Goal: Entertainment & Leisure: Consume media (video, audio)

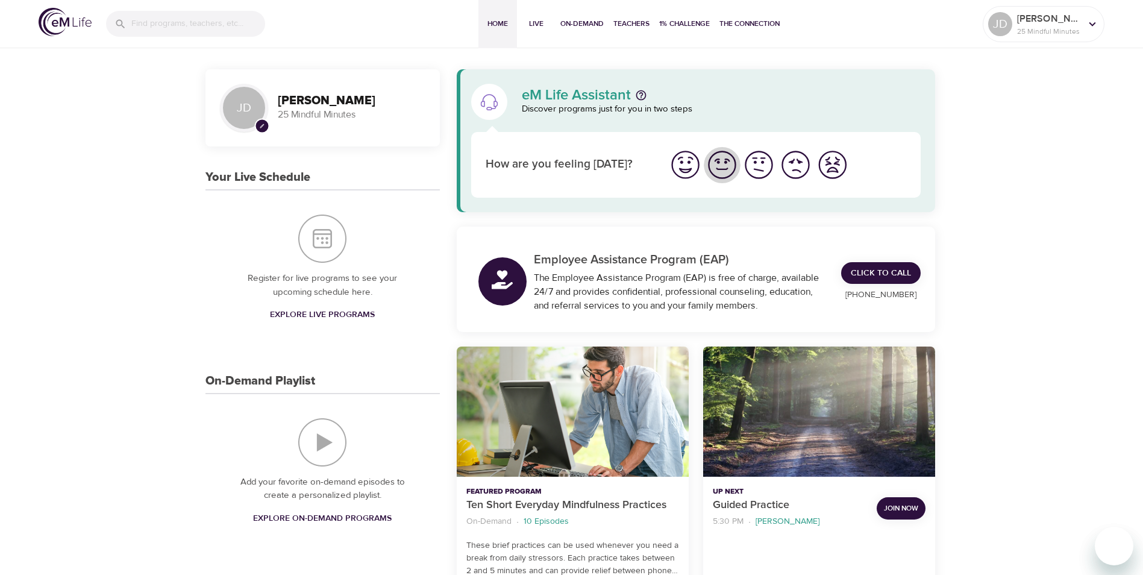
click at [721, 162] on img "I'm feeling good" at bounding box center [722, 164] width 33 height 33
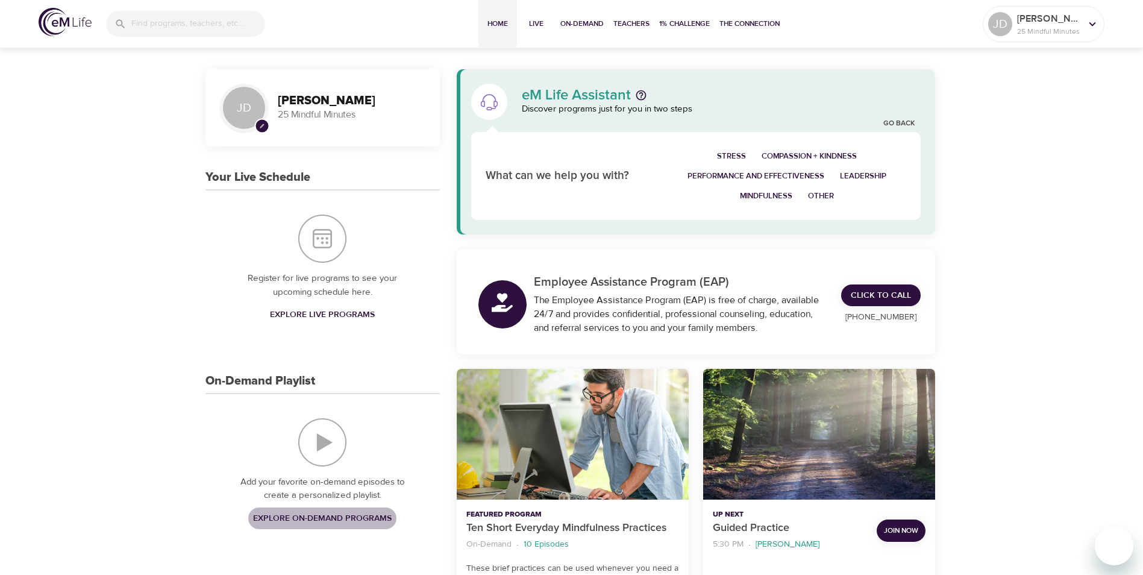
click at [317, 515] on span "Explore On-Demand Programs" at bounding box center [322, 518] width 139 height 15
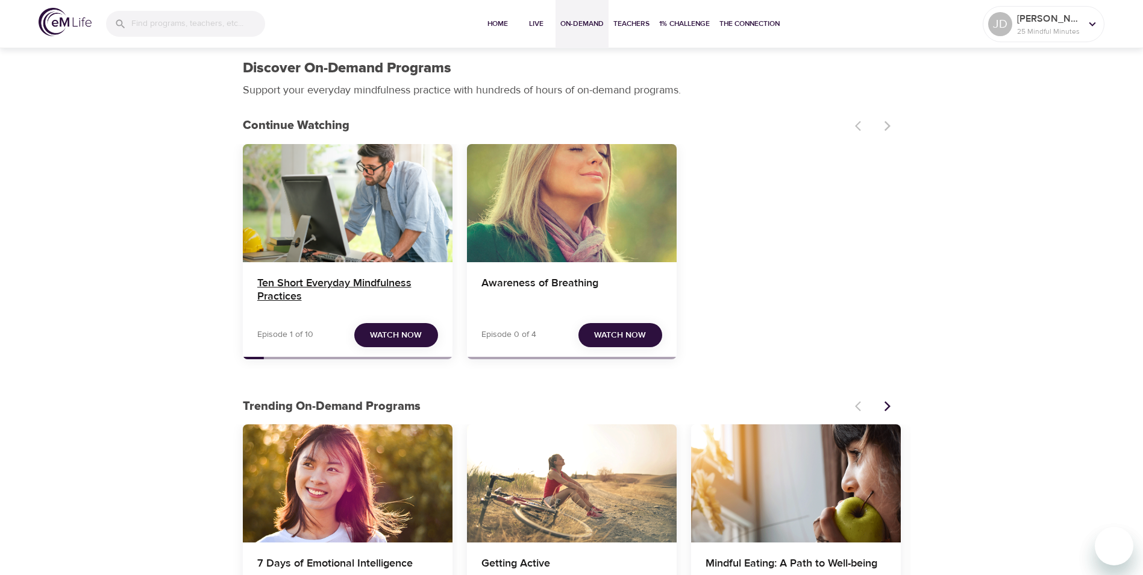
click at [426, 293] on h4 "Ten Short Everyday Mindfulness Practices" at bounding box center [347, 291] width 181 height 29
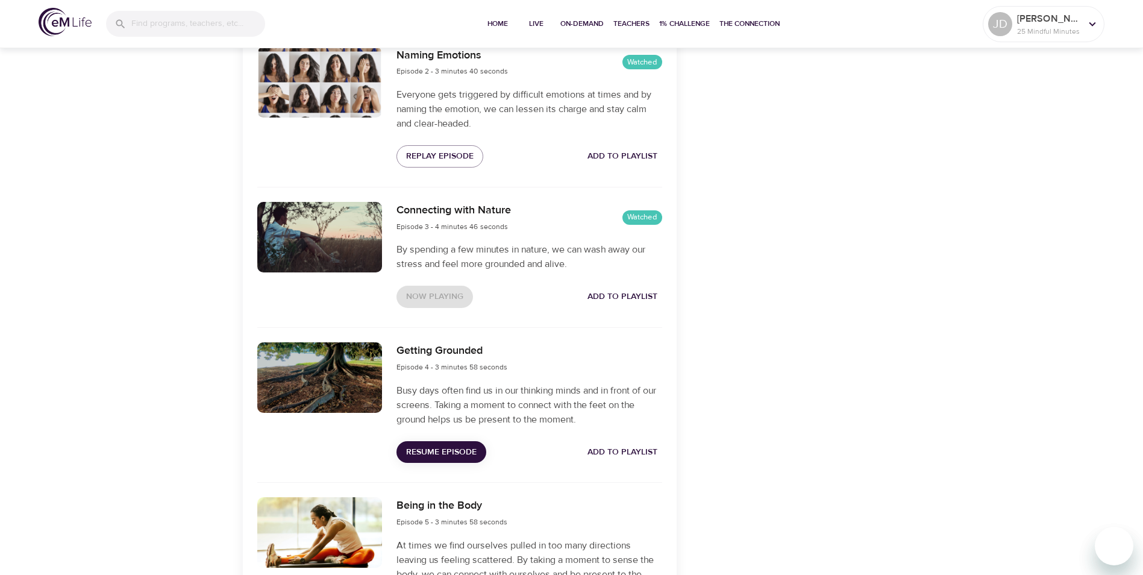
scroll to position [718, 0]
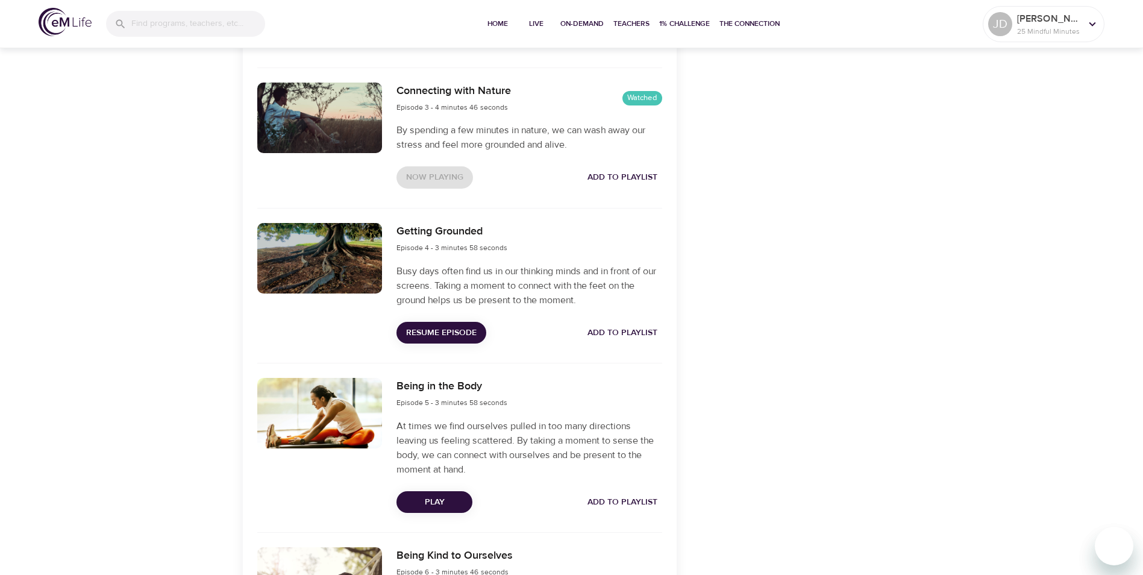
click at [420, 180] on div "Now Playing Add to Playlist" at bounding box center [529, 177] width 265 height 22
click at [354, 125] on div at bounding box center [319, 118] width 125 height 71
click at [328, 124] on div at bounding box center [319, 118] width 125 height 71
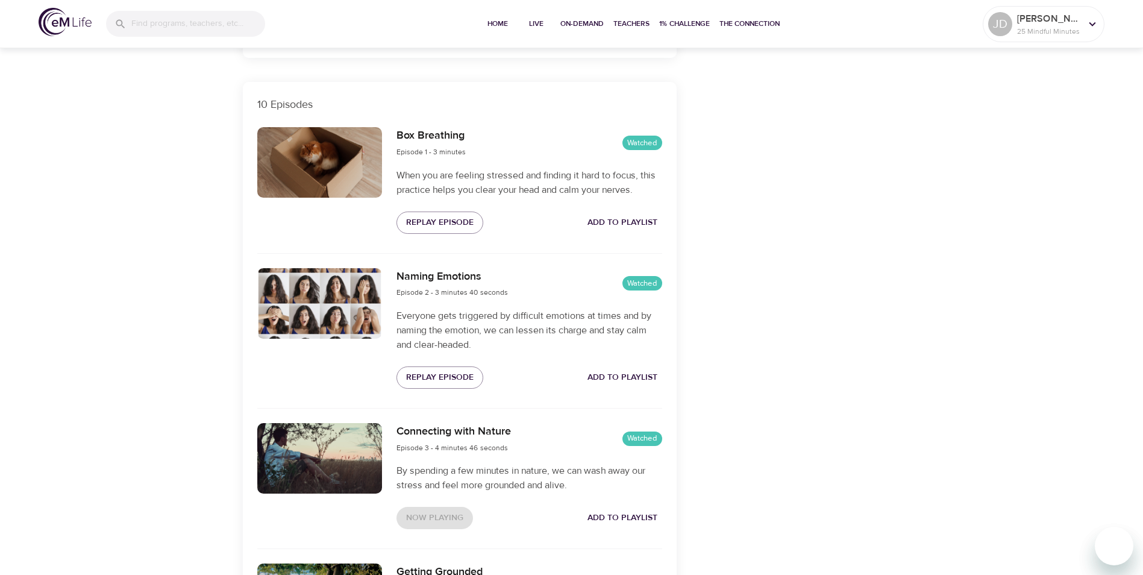
scroll to position [433, 0]
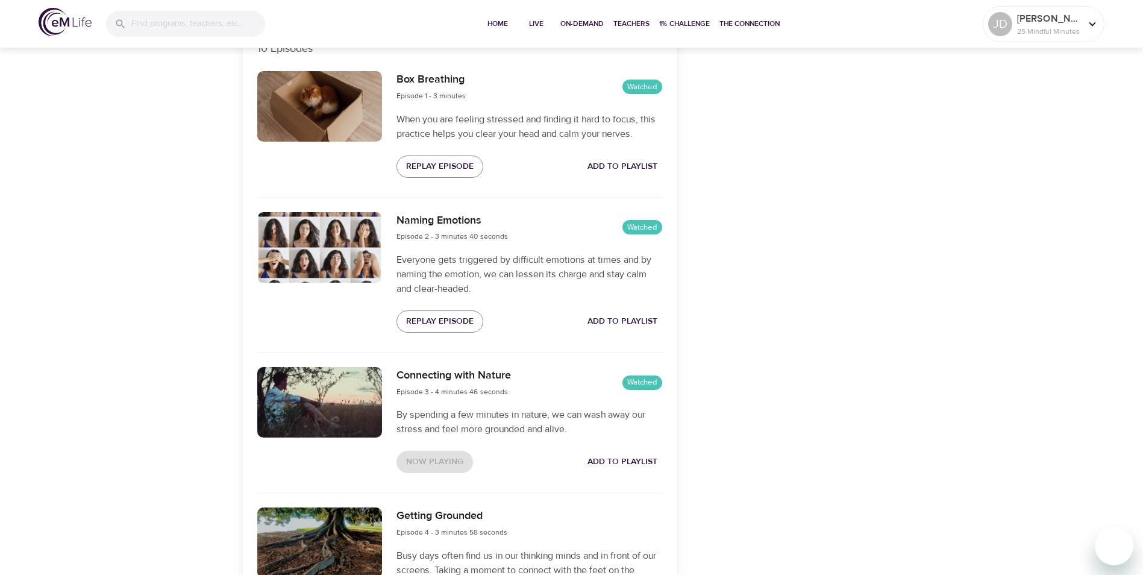
click at [426, 455] on div "Now Playing Add to Playlist" at bounding box center [529, 462] width 265 height 22
click at [633, 459] on span "Add to Playlist" at bounding box center [623, 461] width 70 height 15
click at [614, 459] on span "Remove from Playlist" at bounding box center [607, 461] width 99 height 15
click at [327, 381] on div at bounding box center [319, 402] width 125 height 71
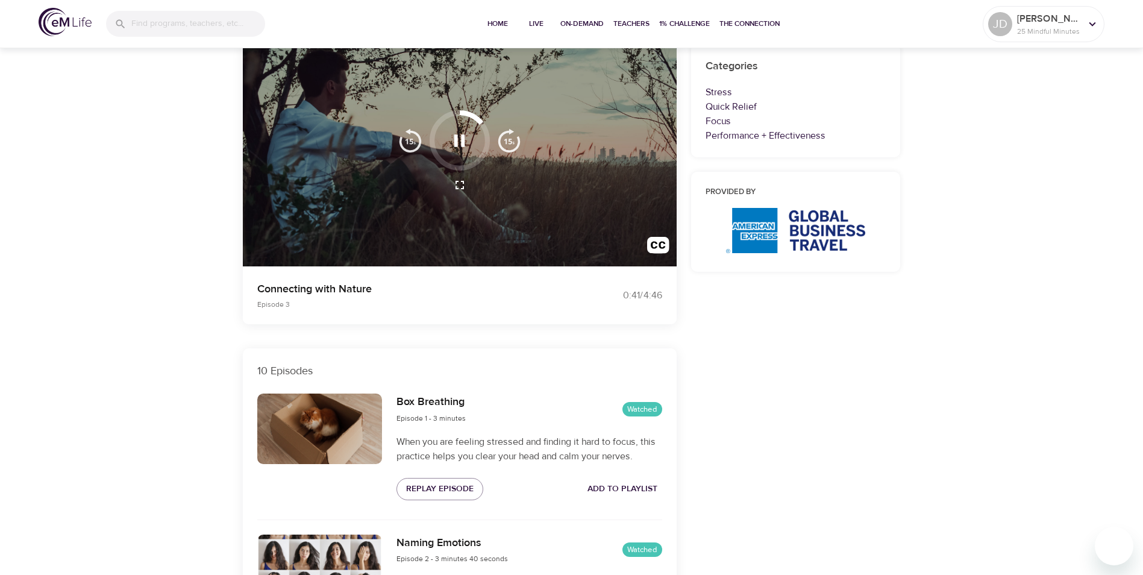
scroll to position [84, 0]
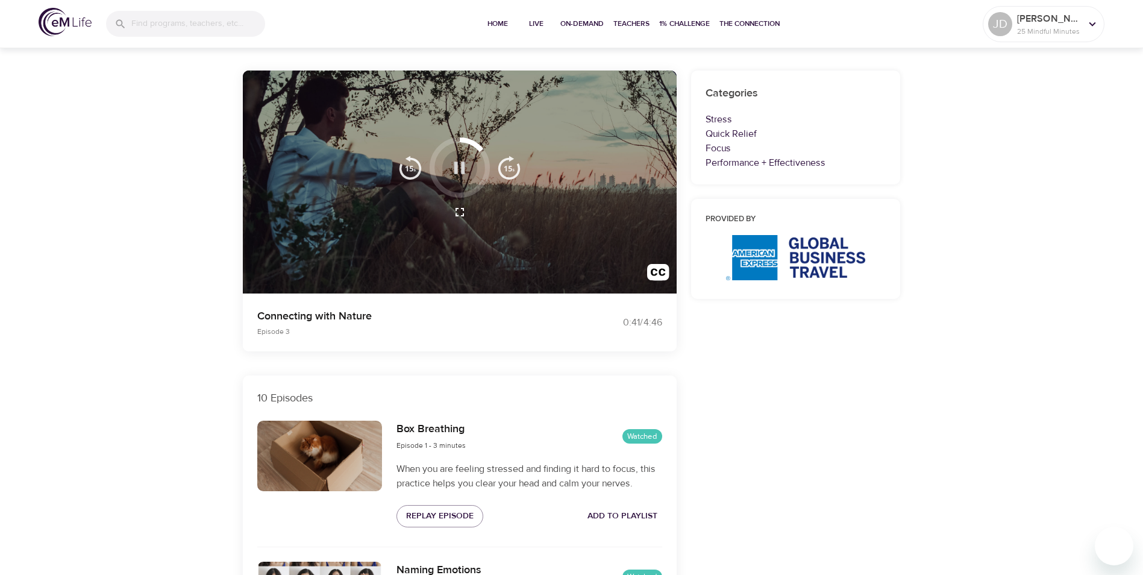
click at [462, 164] on icon "button" at bounding box center [459, 168] width 11 height 12
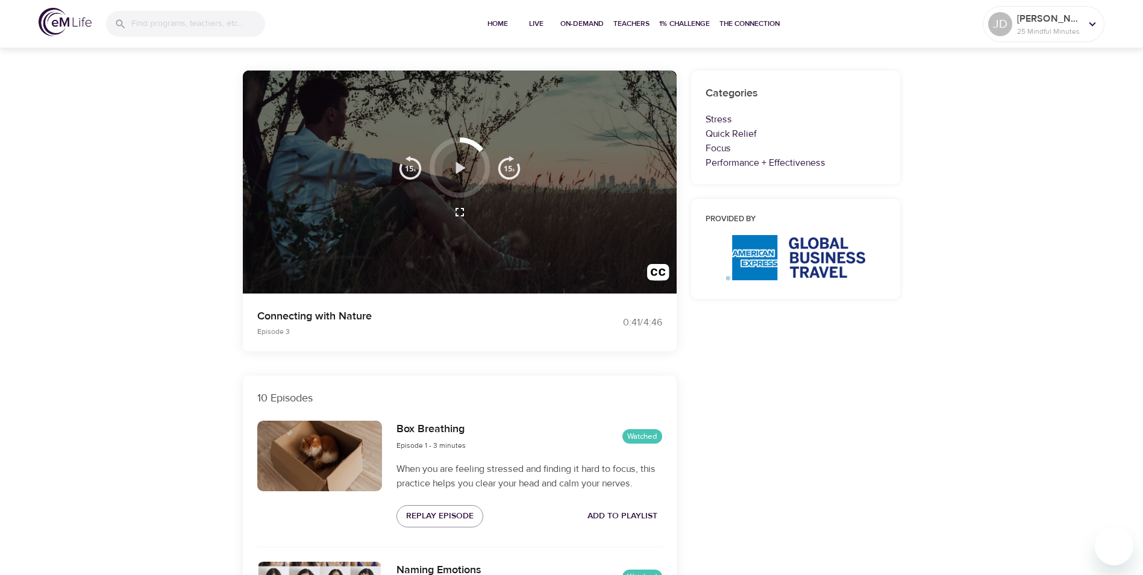
click at [460, 169] on icon "button" at bounding box center [461, 168] width 10 height 12
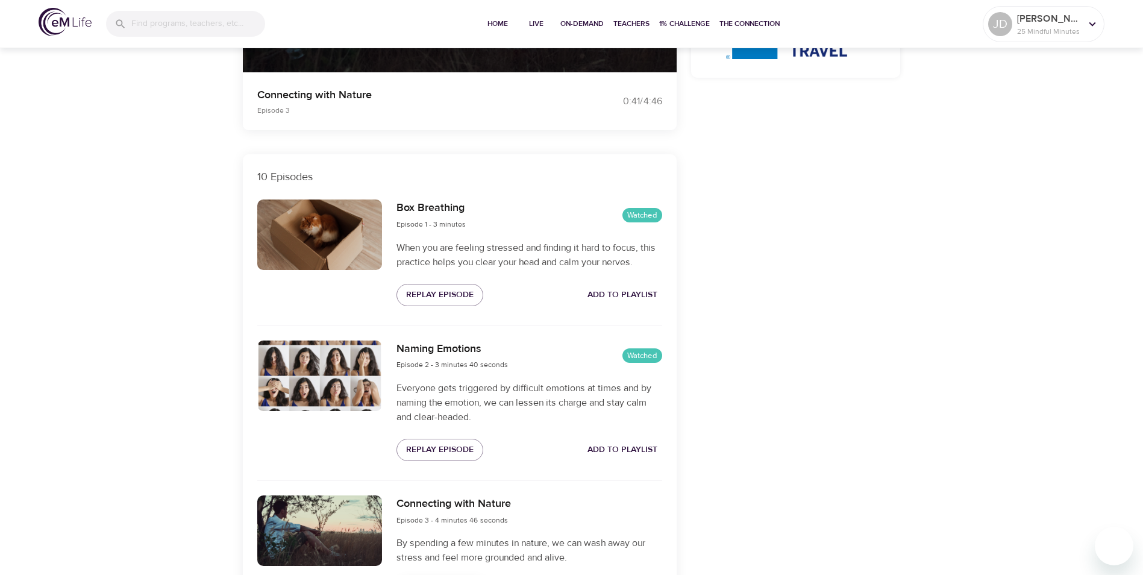
scroll to position [40, 0]
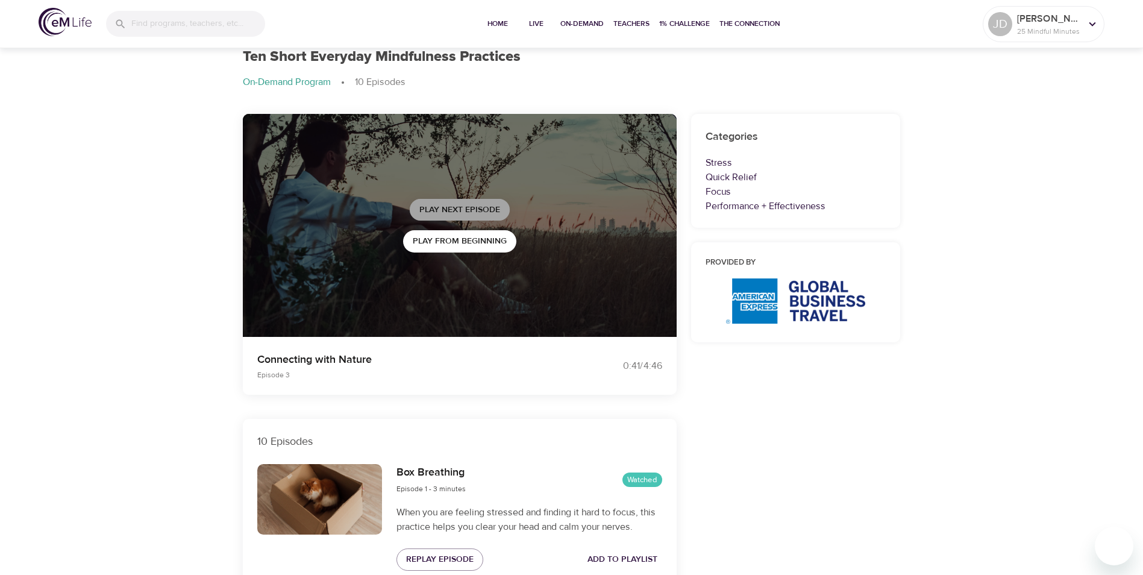
click at [445, 208] on span "Play Next Episode" at bounding box center [460, 210] width 81 height 15
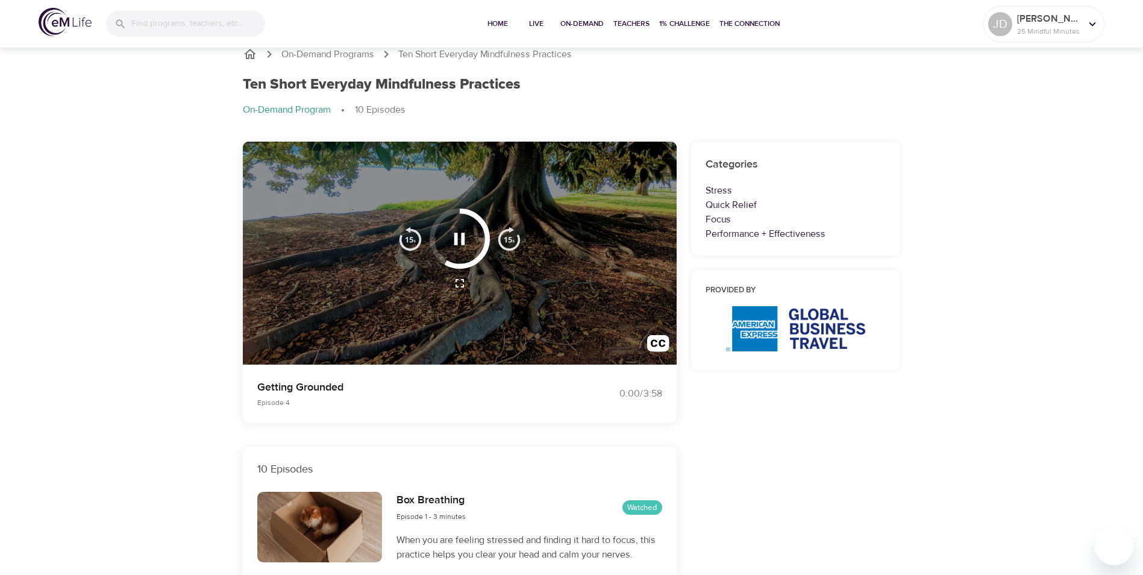
scroll to position [0, 0]
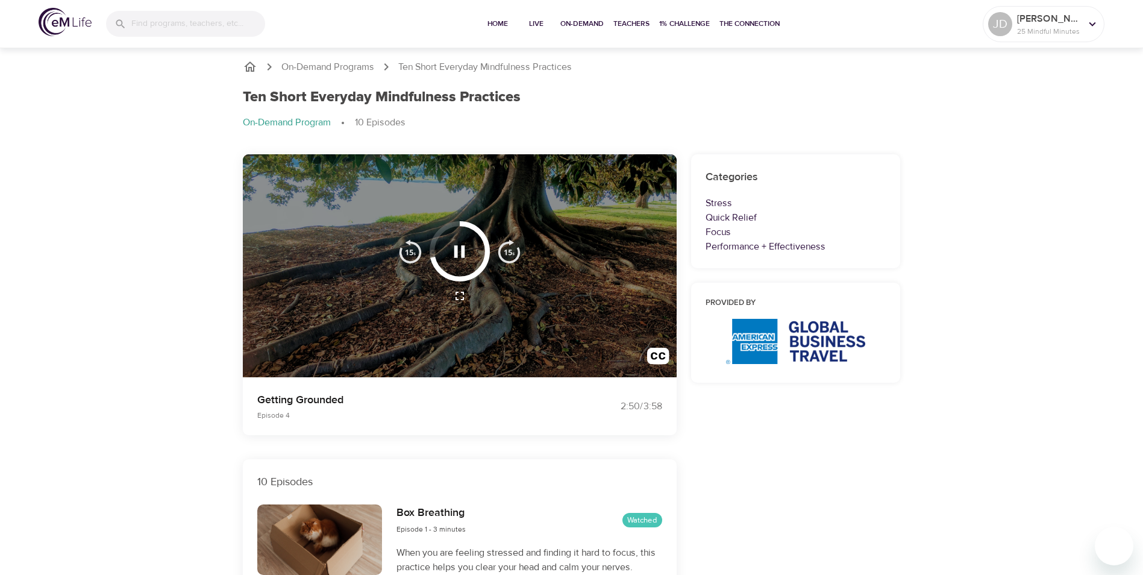
click at [514, 254] on img "button" at bounding box center [509, 251] width 24 height 24
click at [515, 257] on img "button" at bounding box center [509, 251] width 24 height 24
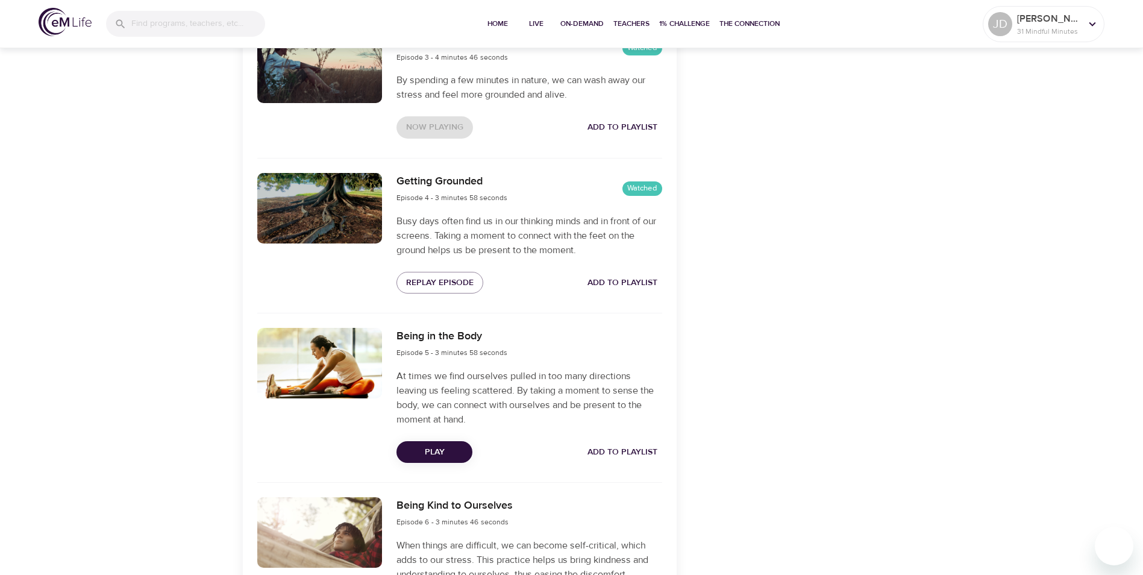
scroll to position [799, 0]
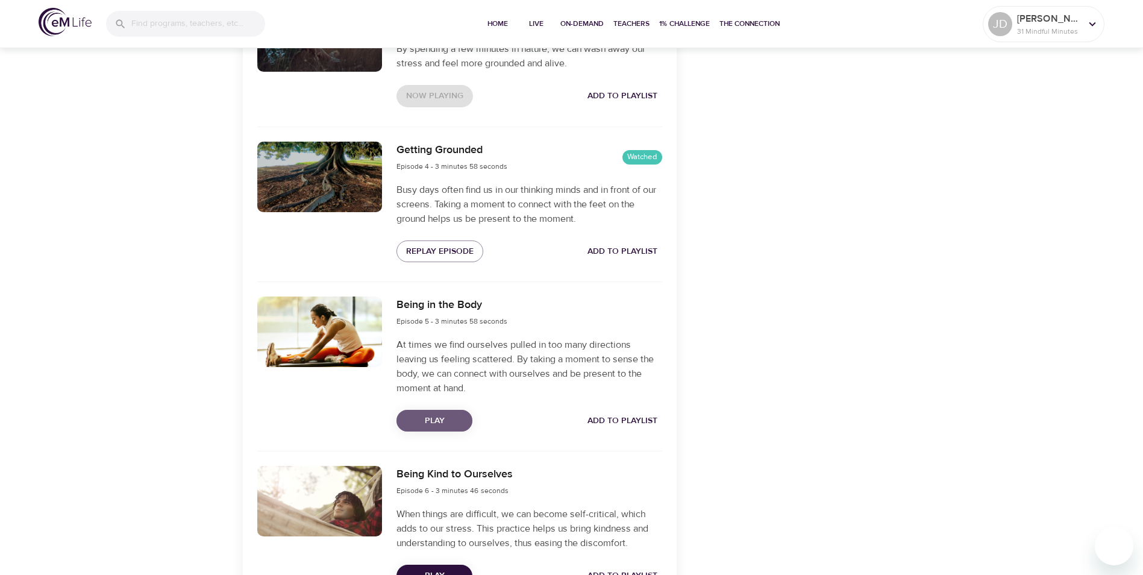
click at [458, 429] on button "Play" at bounding box center [435, 421] width 76 height 22
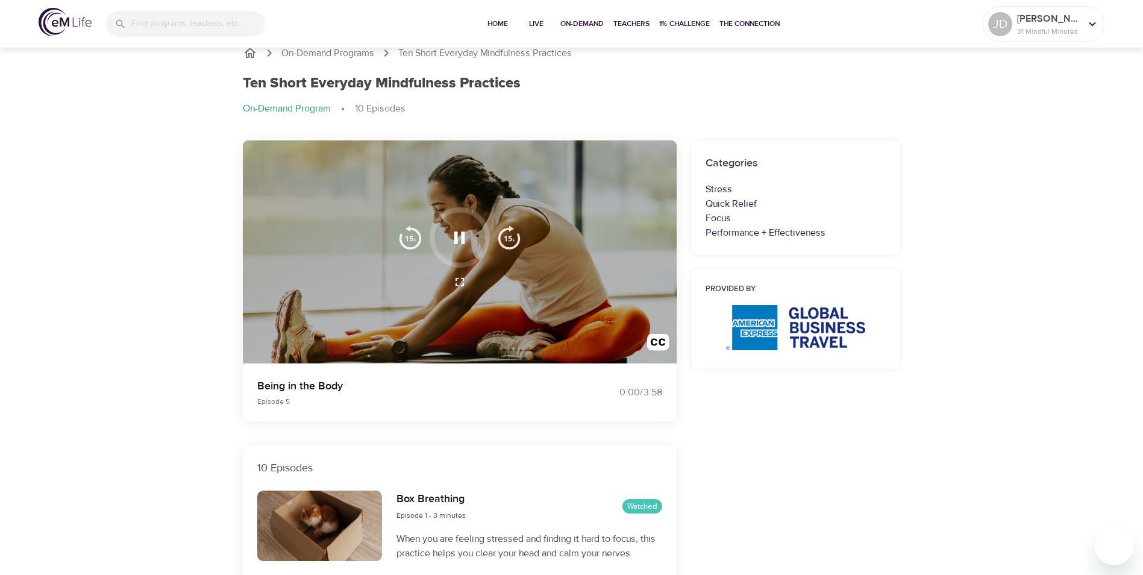
scroll to position [0, 0]
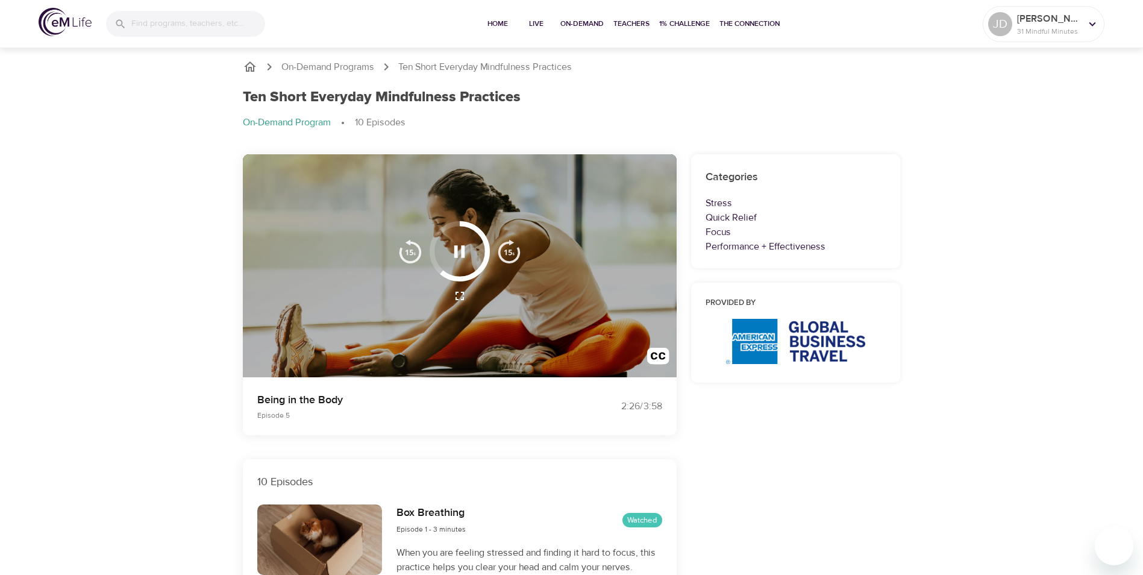
click at [500, 243] on img "button" at bounding box center [509, 251] width 24 height 24
click at [509, 256] on img "button" at bounding box center [509, 251] width 24 height 24
click at [513, 241] on img "button" at bounding box center [509, 251] width 24 height 24
click at [506, 255] on img "button" at bounding box center [509, 251] width 24 height 24
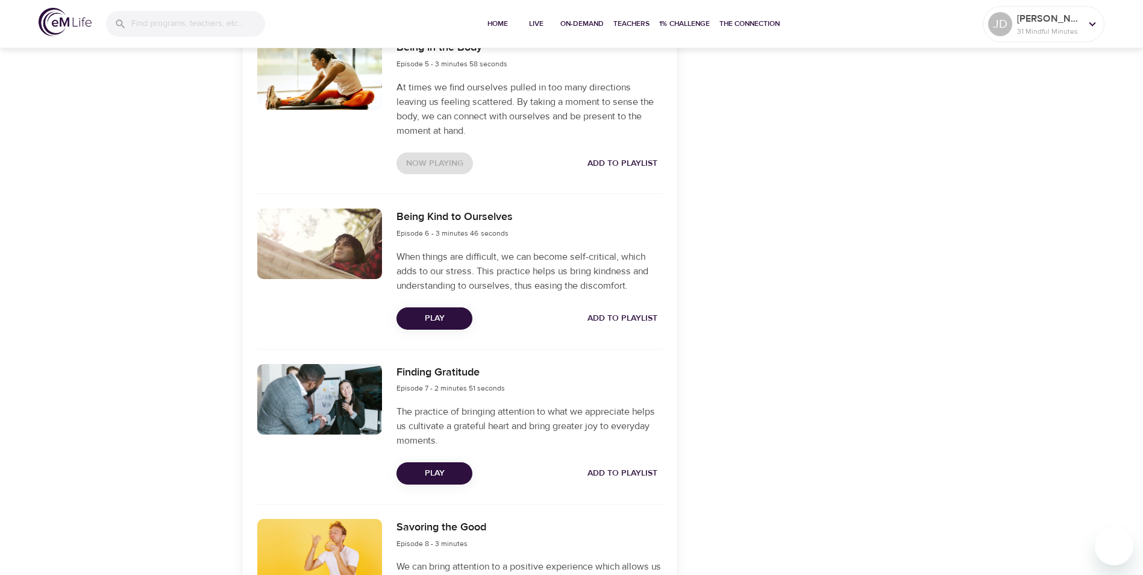
scroll to position [1063, 0]
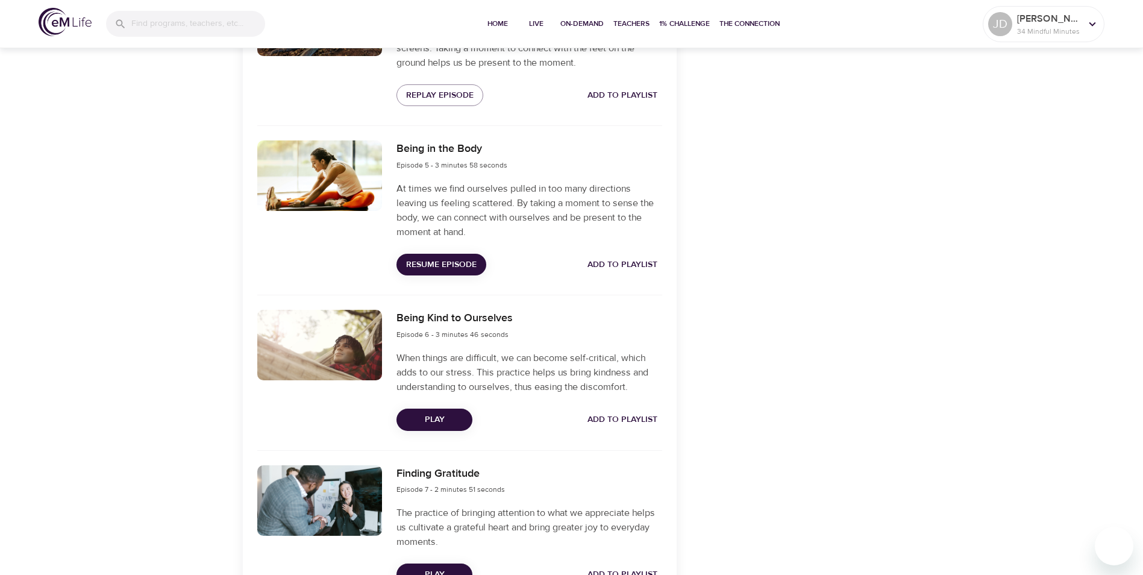
scroll to position [966, 0]
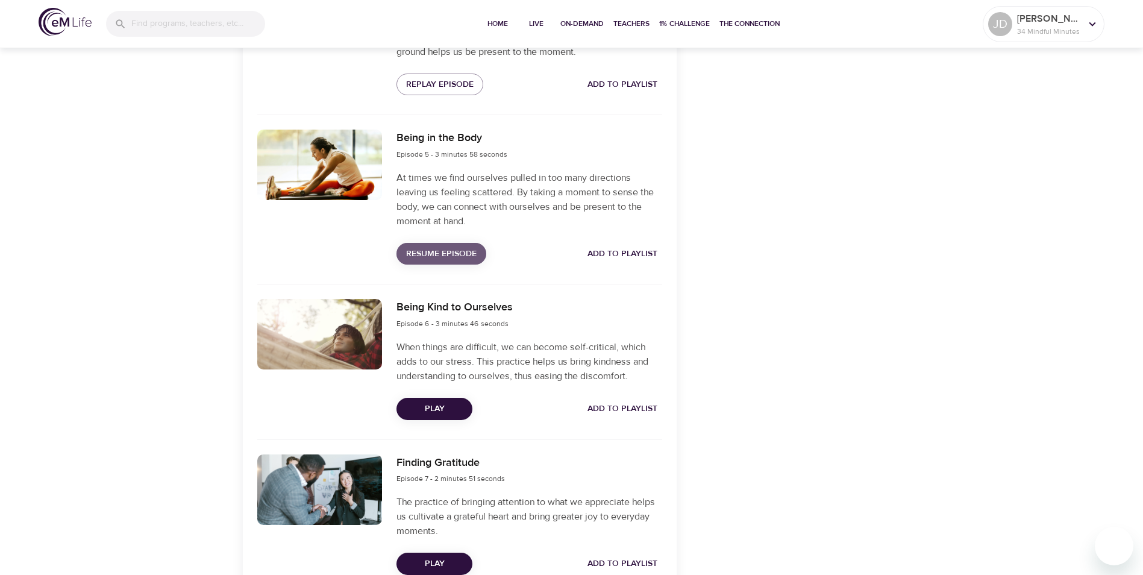
click at [468, 257] on span "Resume Episode" at bounding box center [441, 254] width 71 height 15
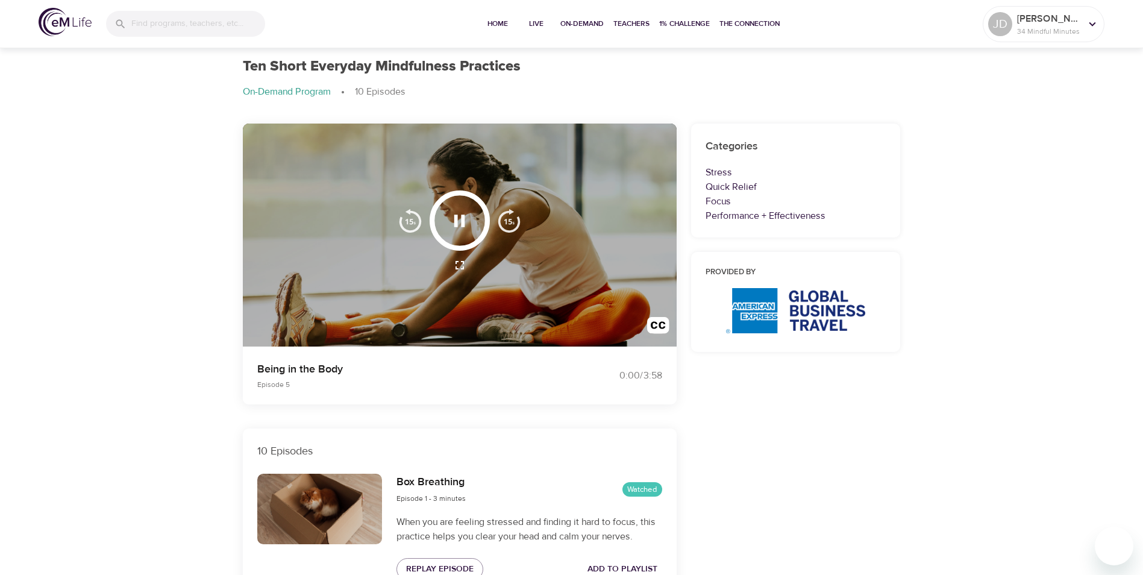
scroll to position [0, 0]
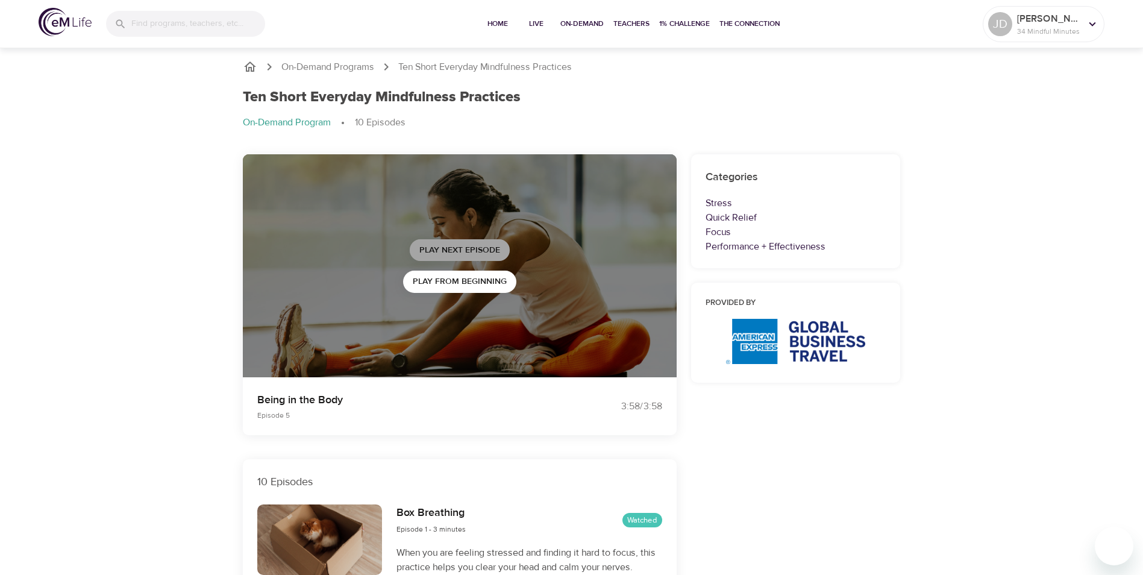
click at [488, 255] on span "Play Next Episode" at bounding box center [460, 250] width 81 height 15
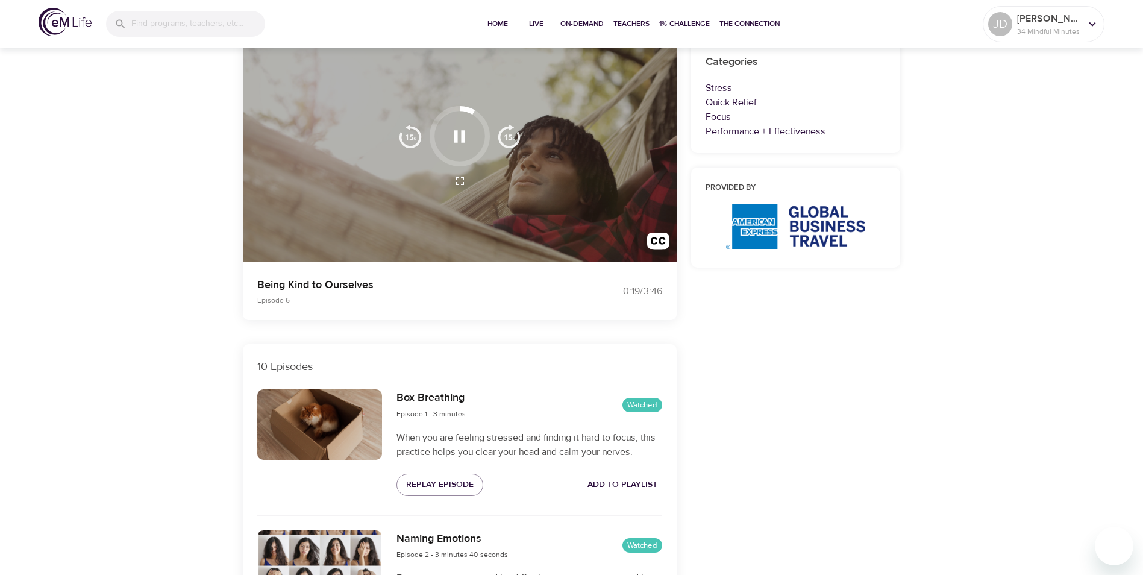
scroll to position [61, 0]
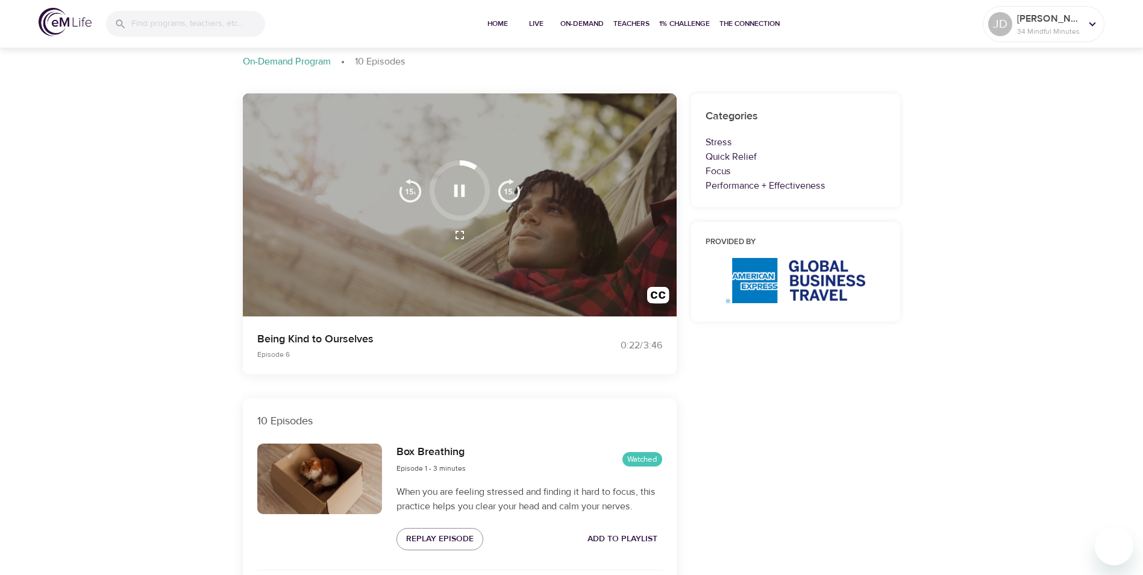
click at [463, 218] on div at bounding box center [460, 190] width 60 height 60
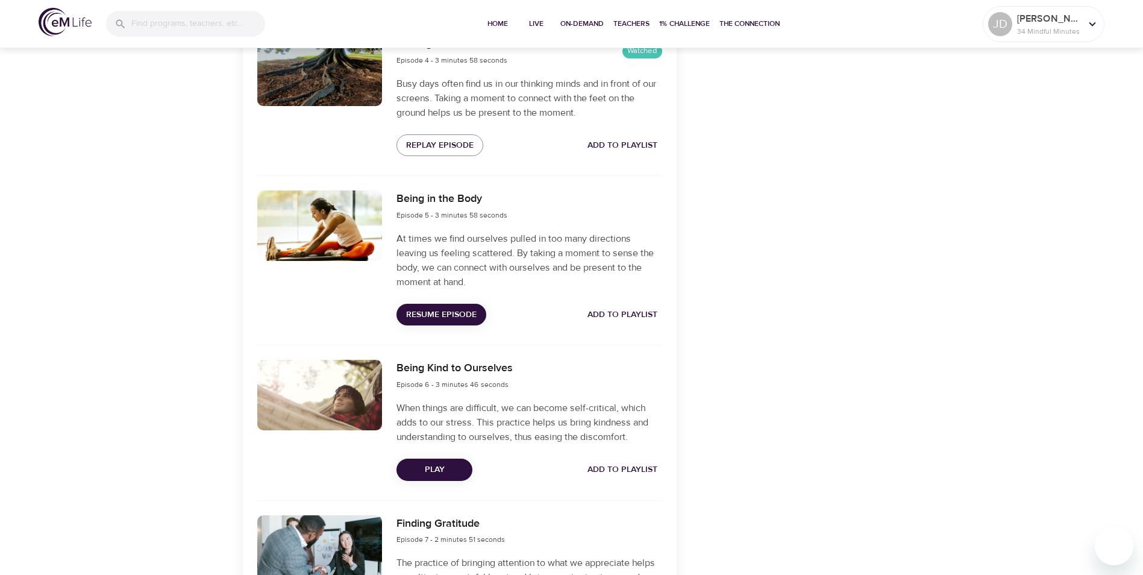
scroll to position [966, 0]
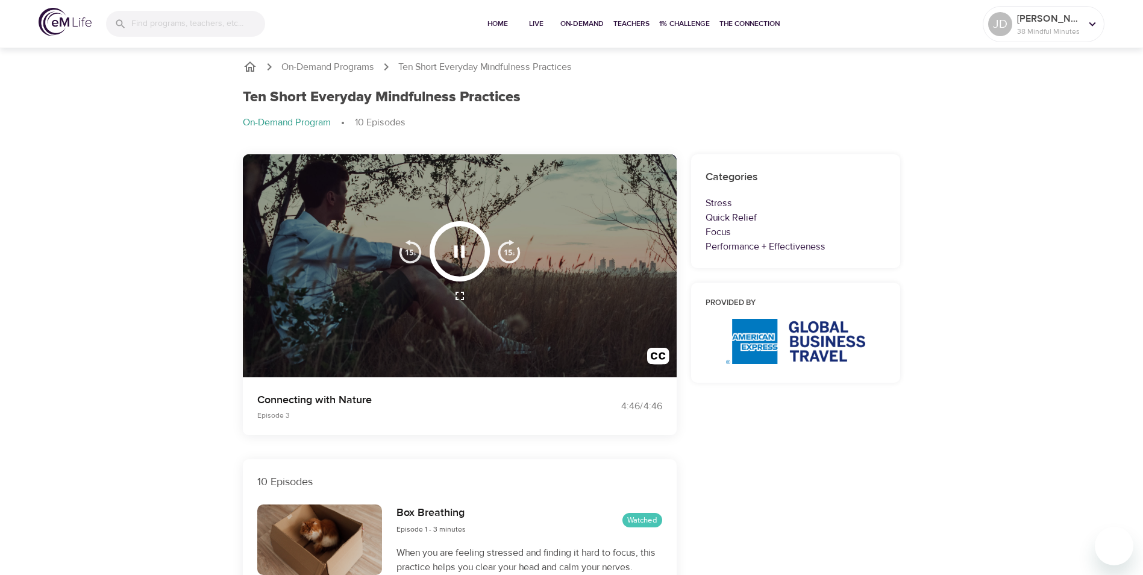
drag, startPoint x: 1142, startPoint y: 94, endPoint x: 1139, endPoint y: 121, distance: 27.4
click at [1139, 121] on div at bounding box center [1137, 287] width 12 height 575
drag, startPoint x: 1139, startPoint y: 121, endPoint x: 1137, endPoint y: 139, distance: 17.6
click at [1137, 139] on div at bounding box center [1137, 287] width 12 height 575
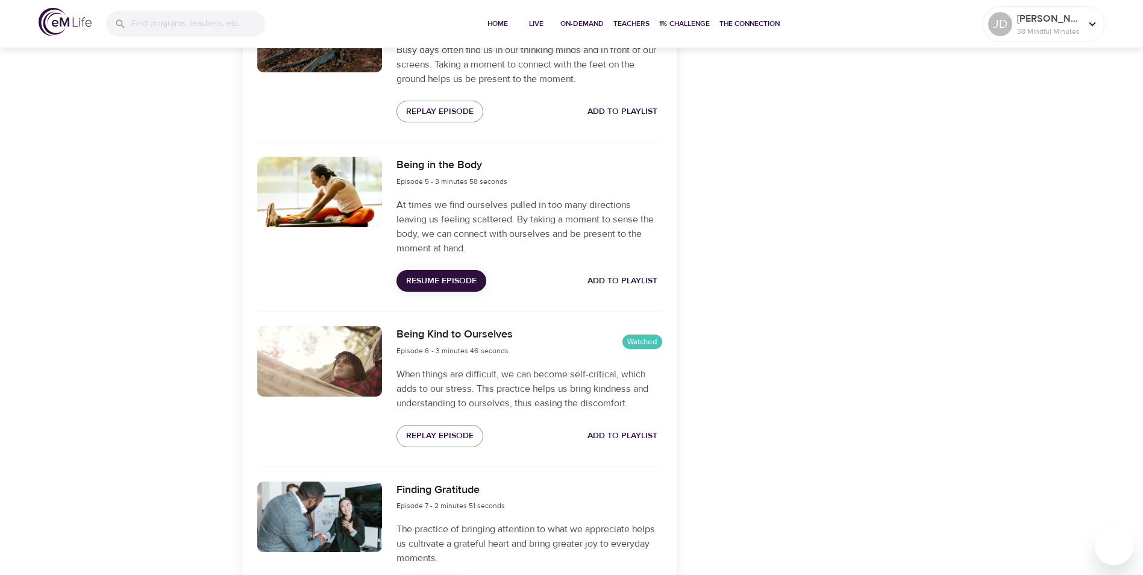
scroll to position [1007, 0]
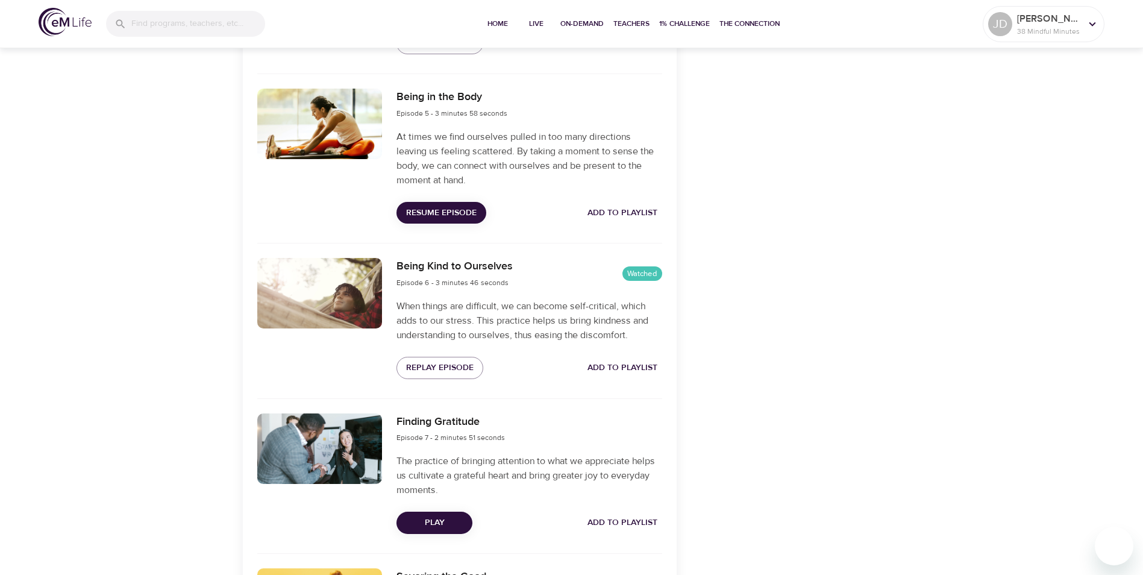
click at [434, 215] on span "Resume Episode" at bounding box center [441, 213] width 71 height 15
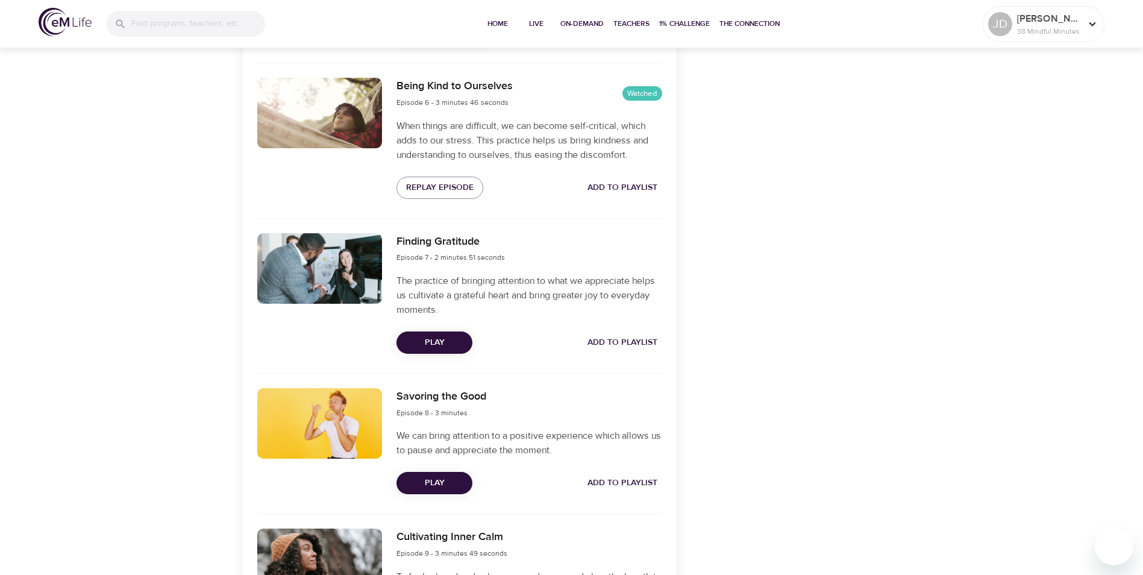
scroll to position [1195, 0]
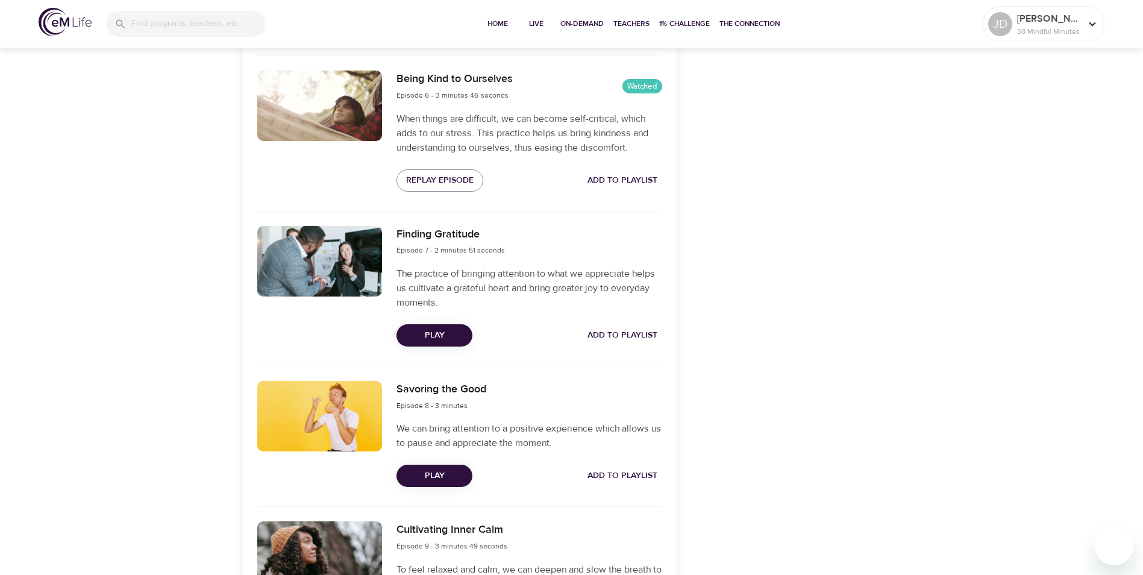
click at [443, 363] on div "Finding Gratitude Episode 7 - 2 minutes 51 seconds The practice of bringing att…" at bounding box center [460, 300] width 434 height 162
click at [448, 329] on span "Play" at bounding box center [434, 335] width 57 height 15
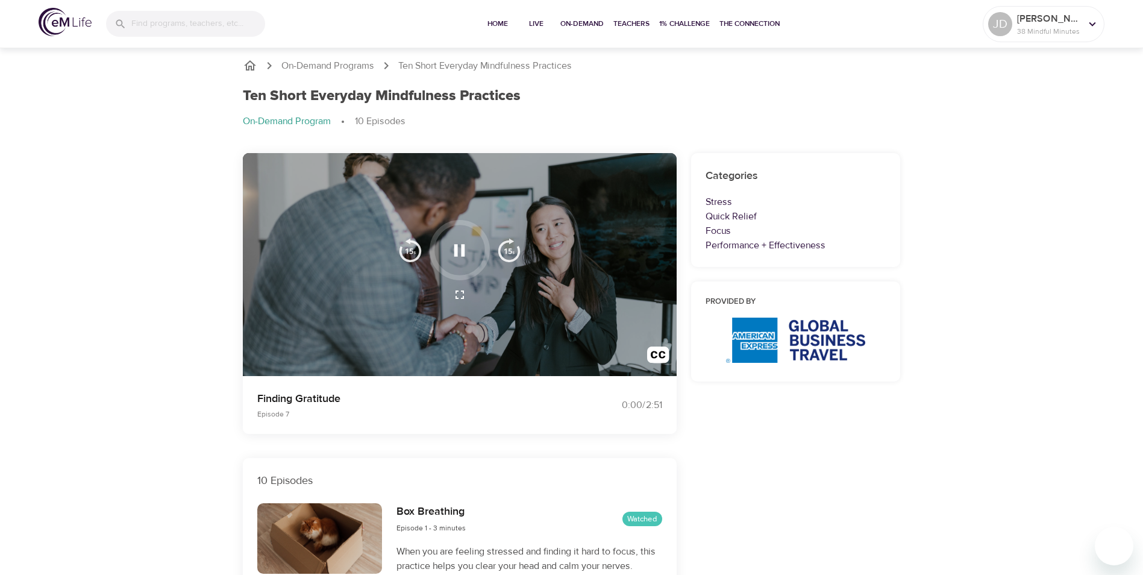
scroll to position [0, 0]
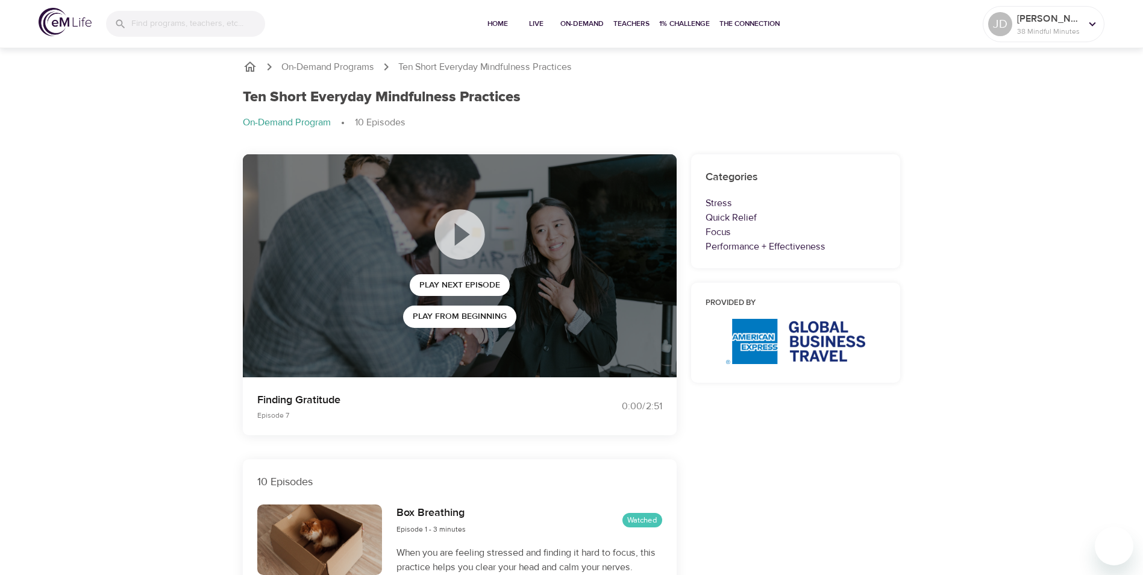
click at [1142, 92] on div at bounding box center [1137, 287] width 12 height 575
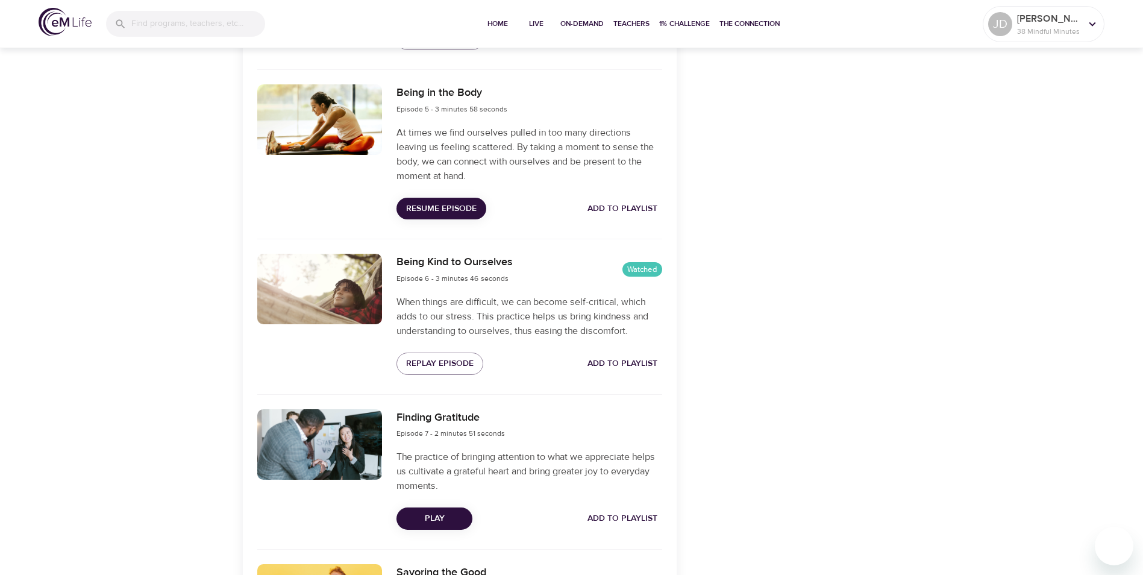
scroll to position [1117, 0]
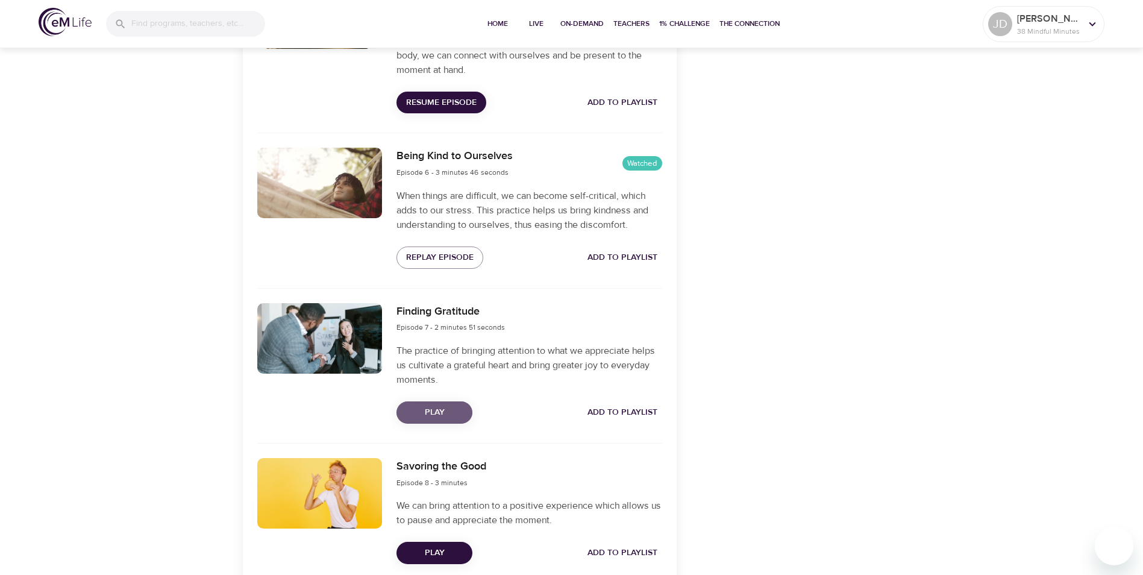
click at [412, 408] on span "Play" at bounding box center [434, 412] width 57 height 15
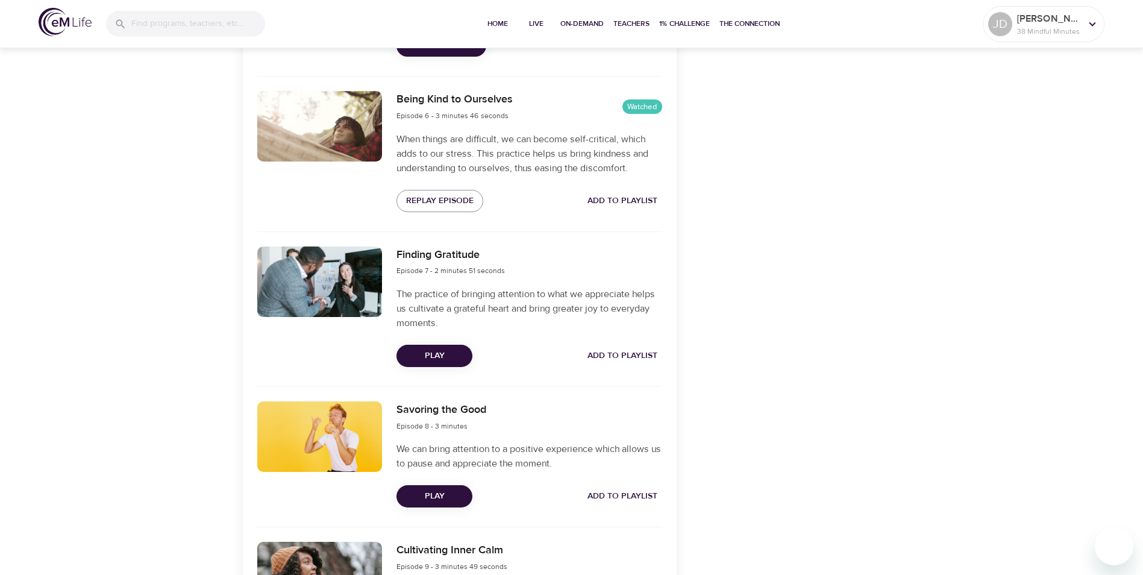
scroll to position [1226, 0]
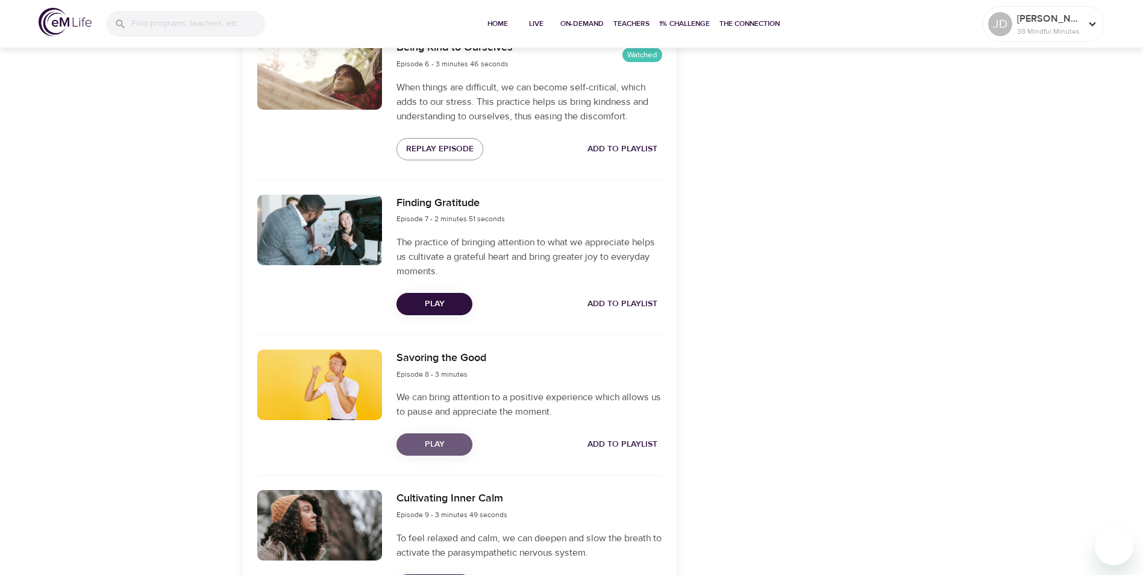
click at [461, 452] on button "Play" at bounding box center [435, 444] width 76 height 22
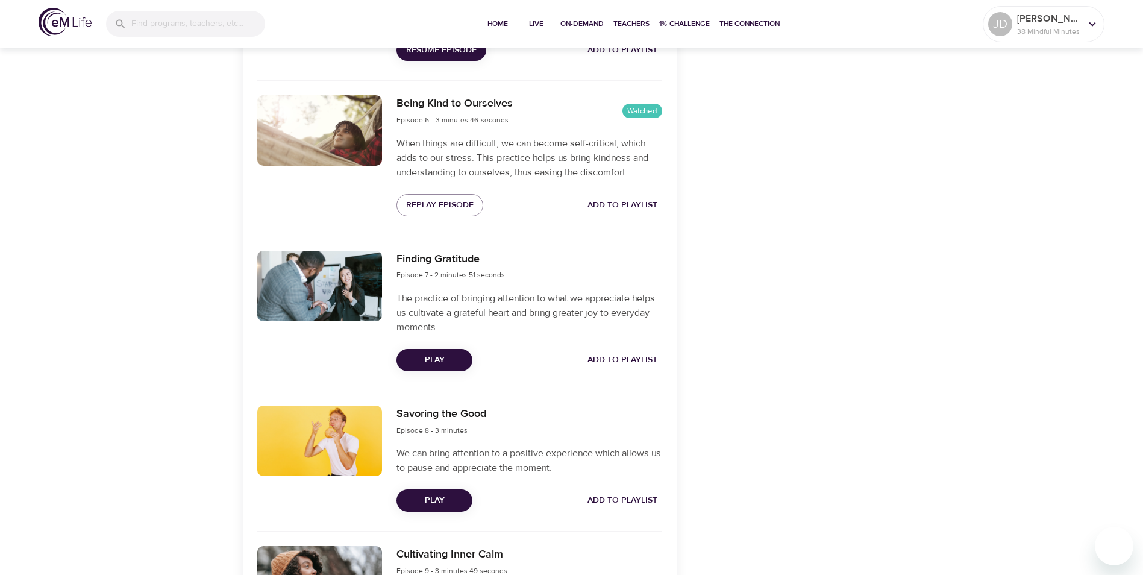
scroll to position [1186, 0]
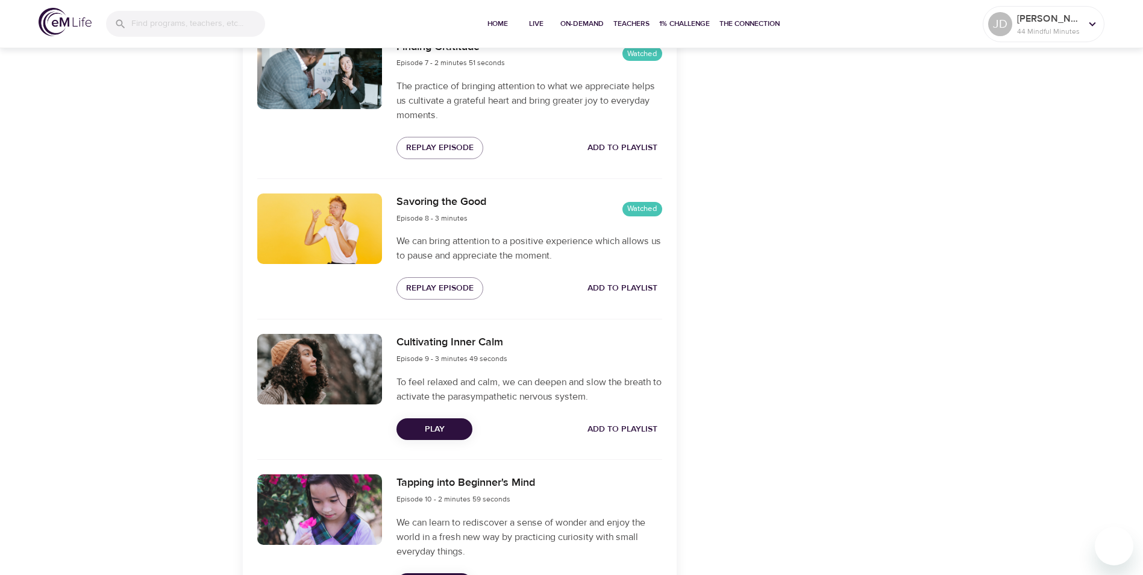
scroll to position [1384, 0]
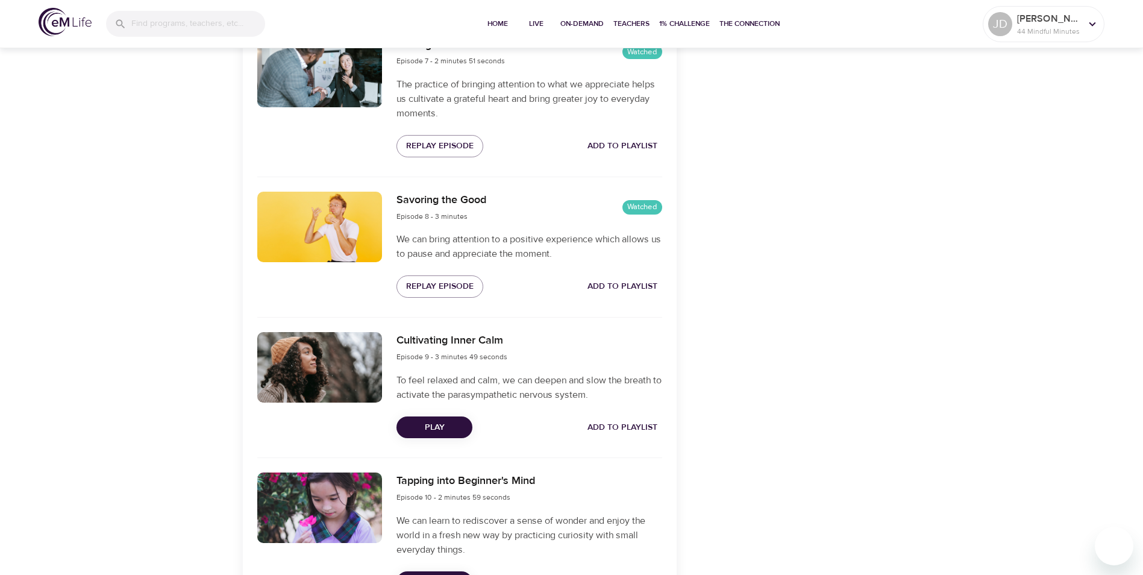
click at [447, 428] on span "Play" at bounding box center [434, 427] width 57 height 15
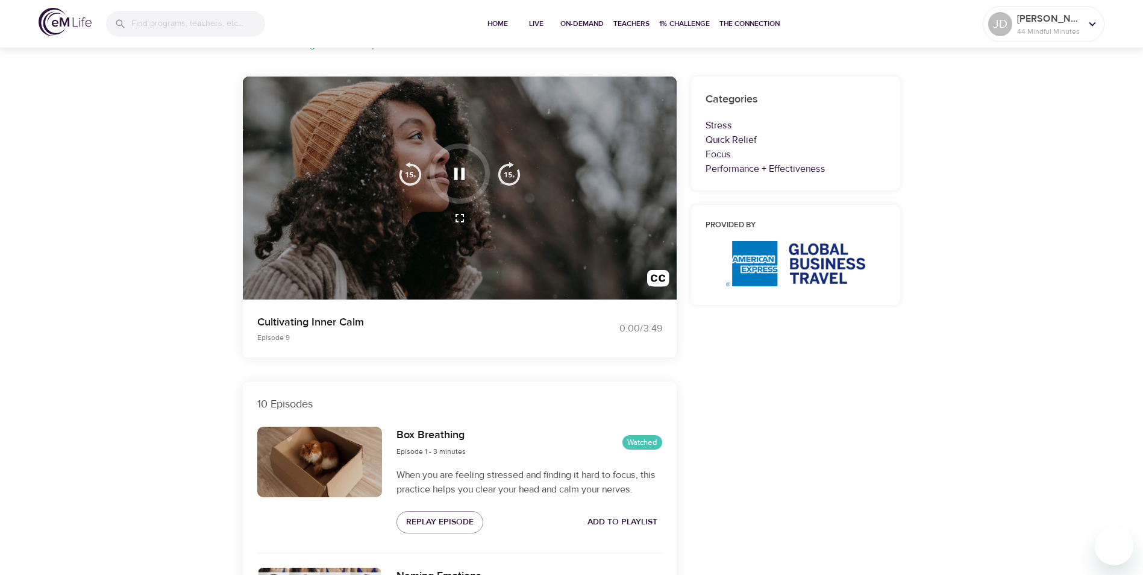
scroll to position [0, 0]
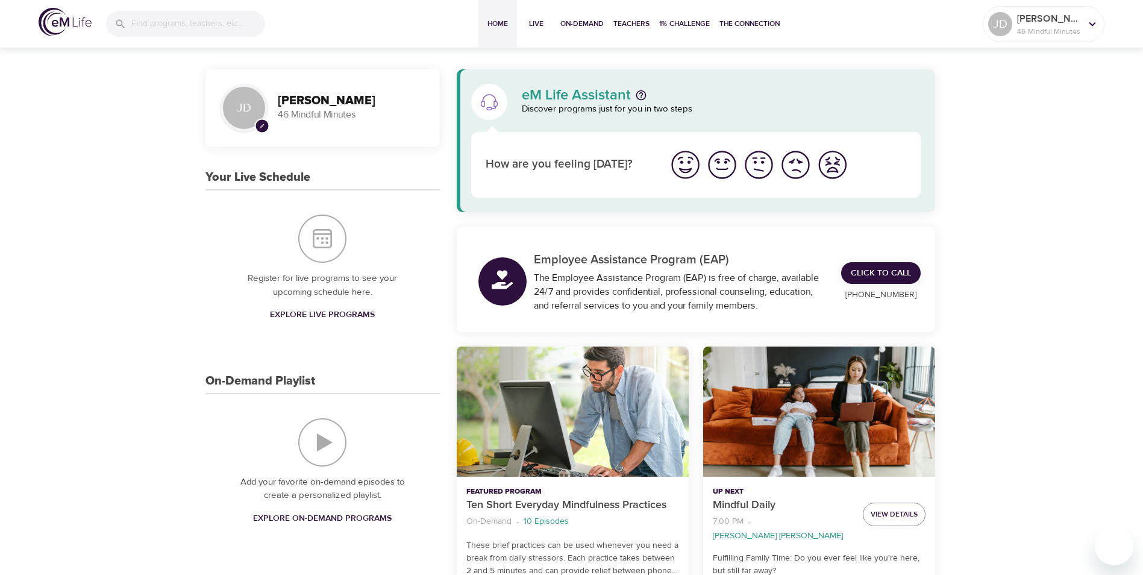
scroll to position [431, 0]
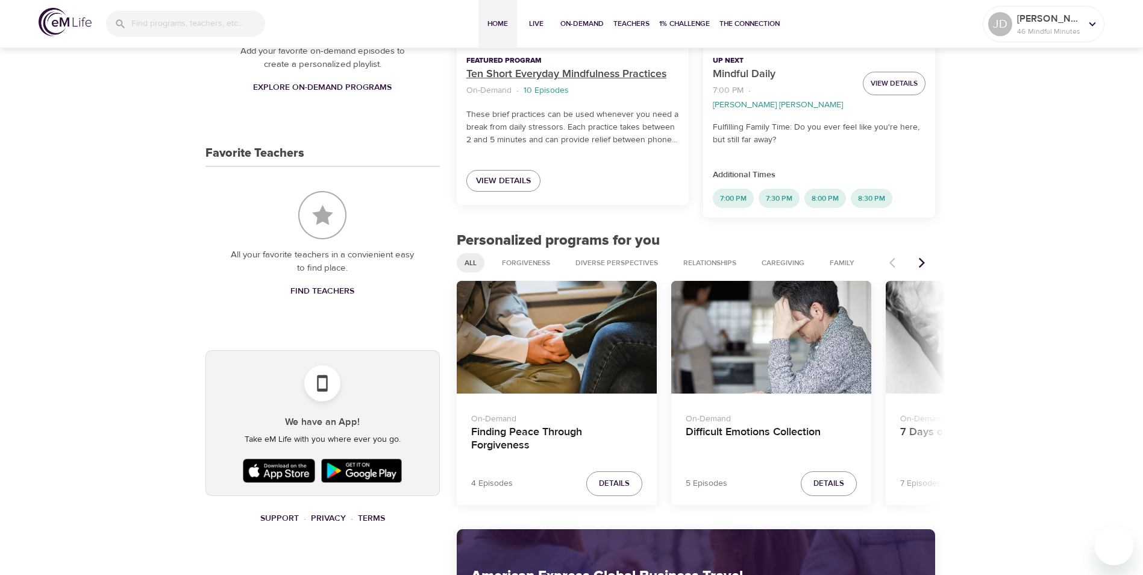
click at [570, 72] on p "Ten Short Everyday Mindfulness Practices" at bounding box center [573, 74] width 213 height 16
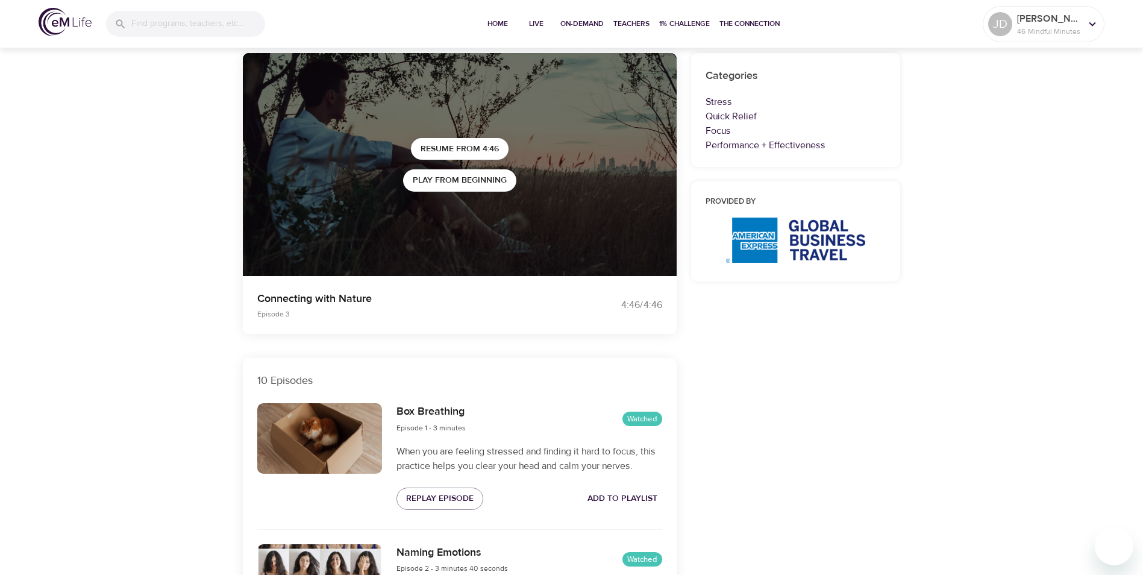
scroll to position [79, 0]
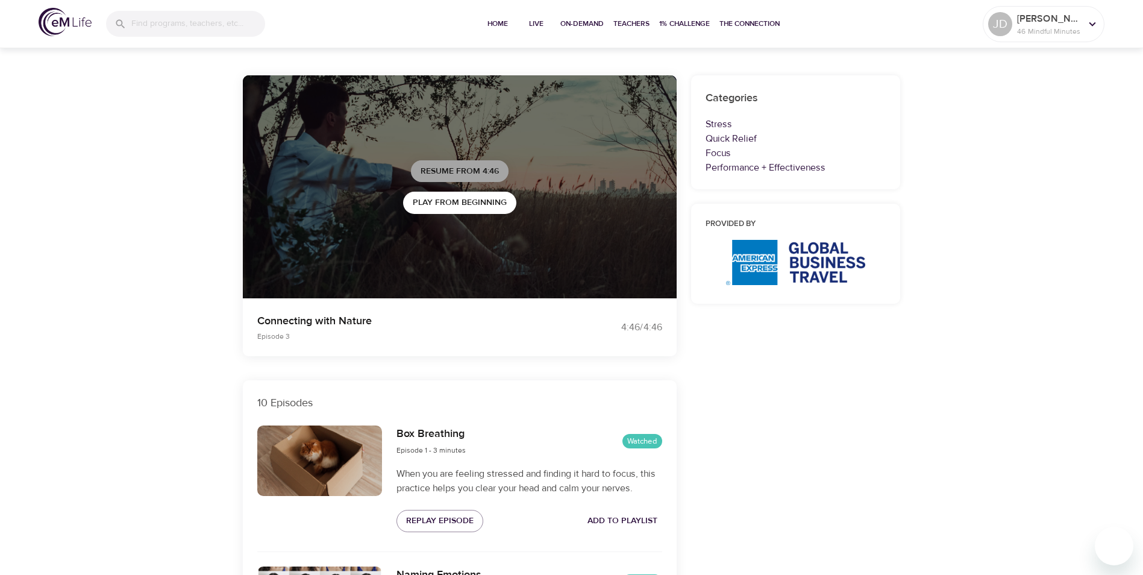
click at [462, 164] on span "Resume from 4:46" at bounding box center [460, 171] width 78 height 15
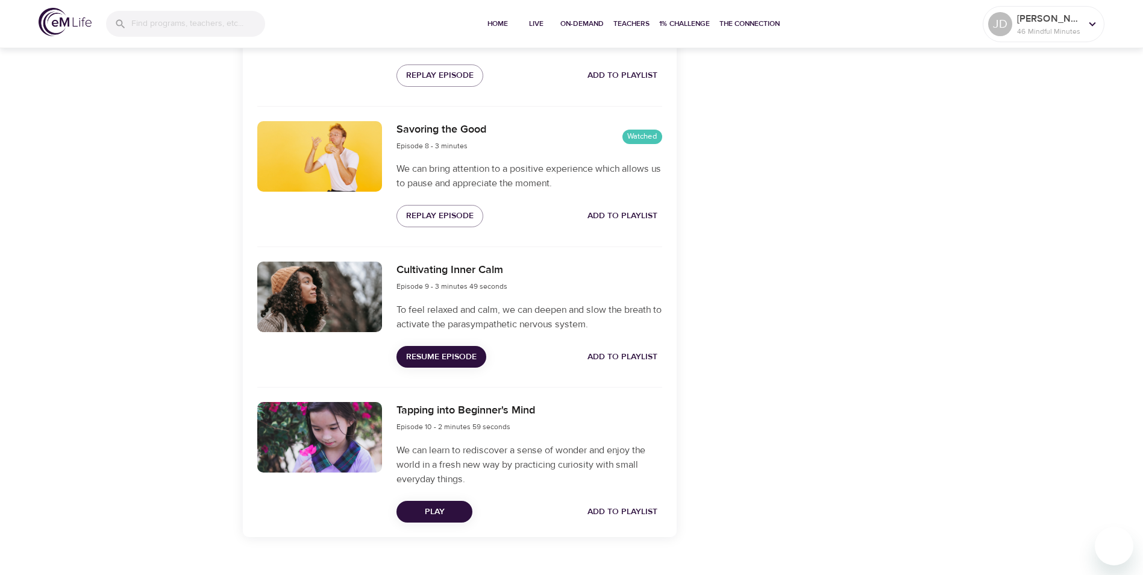
scroll to position [1470, 0]
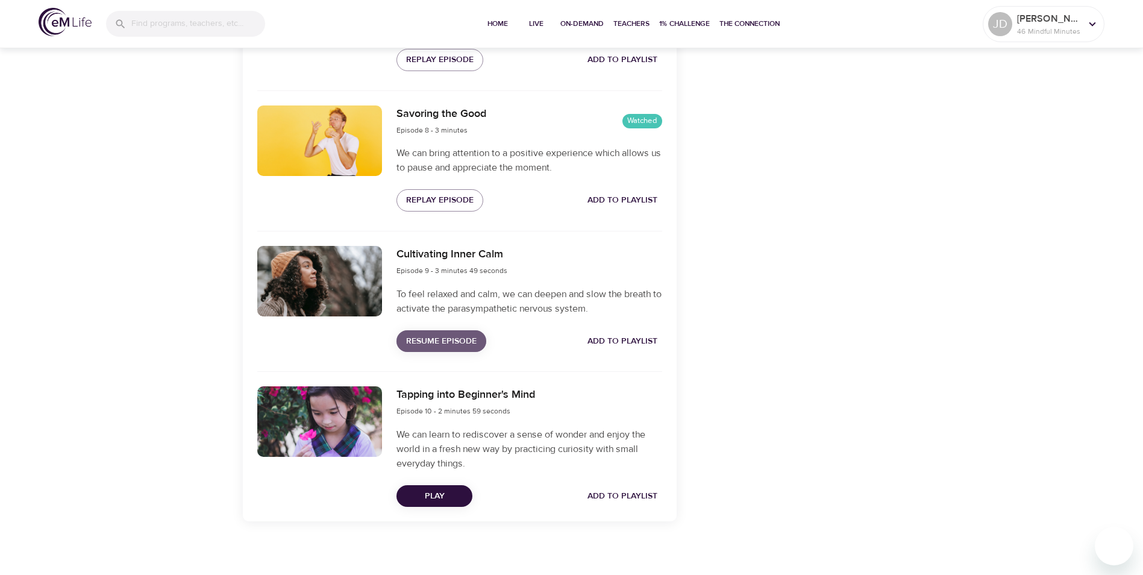
click at [439, 337] on span "Resume Episode" at bounding box center [441, 341] width 71 height 15
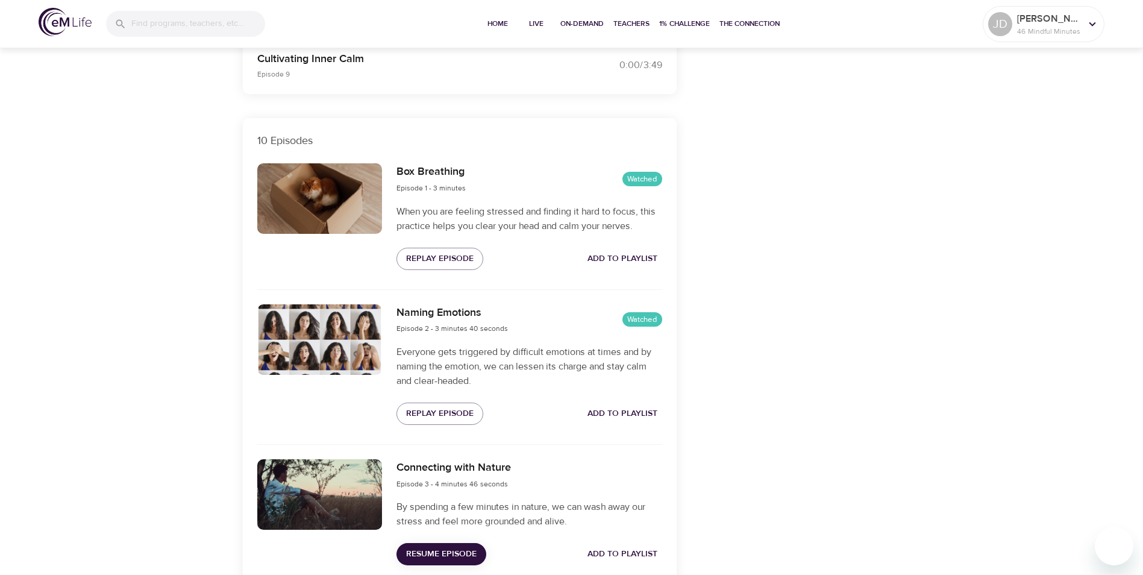
scroll to position [0, 0]
